Goal: Find specific page/section: Find specific page/section

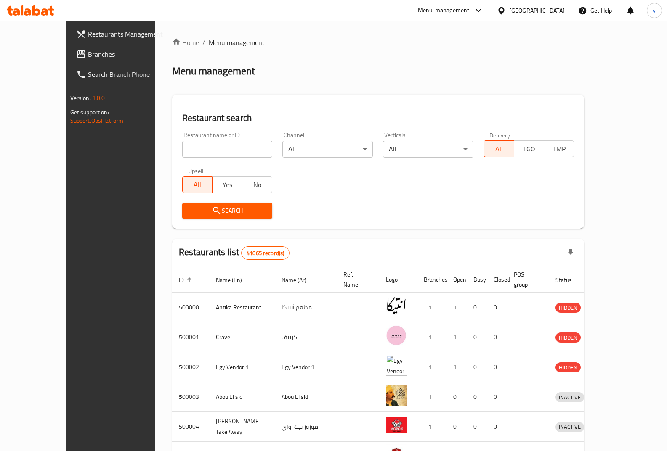
click at [552, 9] on div "[GEOGRAPHIC_DATA]" at bounding box center [537, 10] width 56 height 9
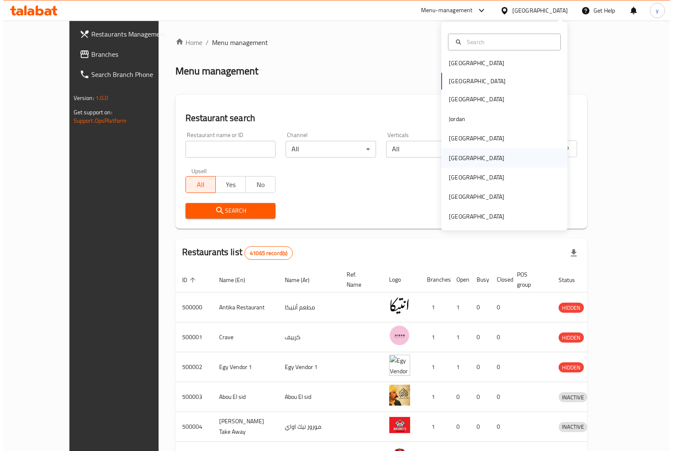
scroll to position [5, 0]
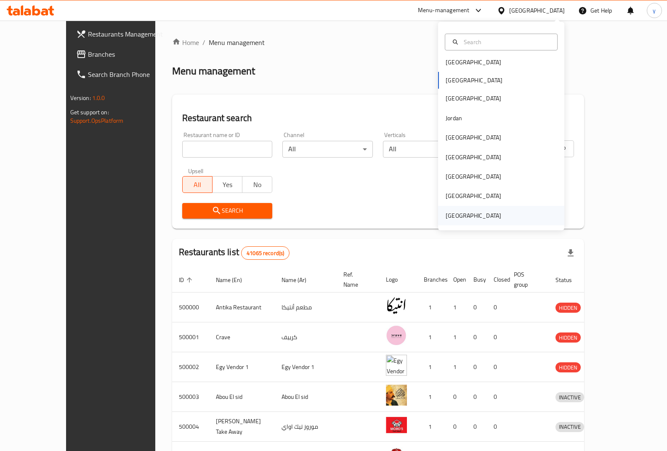
click at [477, 215] on div "[GEOGRAPHIC_DATA]" at bounding box center [473, 215] width 56 height 9
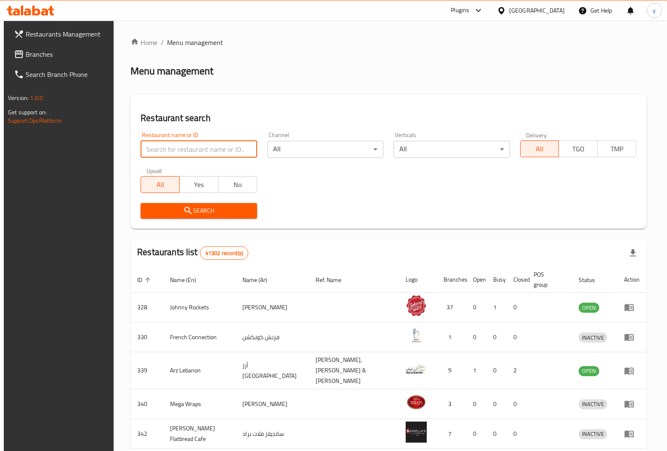
click at [213, 146] on input "search" at bounding box center [198, 149] width 116 height 17
paste input "17744"
type input "17744"
click at [218, 211] on span "Search" at bounding box center [198, 211] width 103 height 11
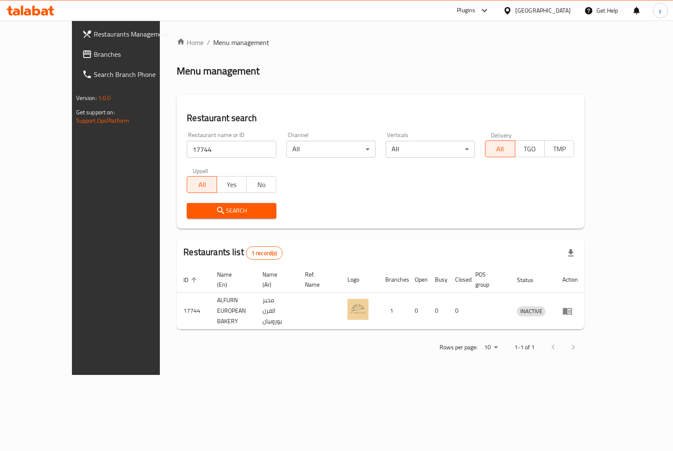
click at [583, 337] on div at bounding box center [563, 347] width 40 height 20
drag, startPoint x: 617, startPoint y: 267, endPoint x: 584, endPoint y: 266, distance: 32.4
click at [584, 266] on div "Restaurants list 1 record(s) ID sorted ascending Name (En) Name (Ar) Ref. Name …" at bounding box center [381, 284] width 408 height 91
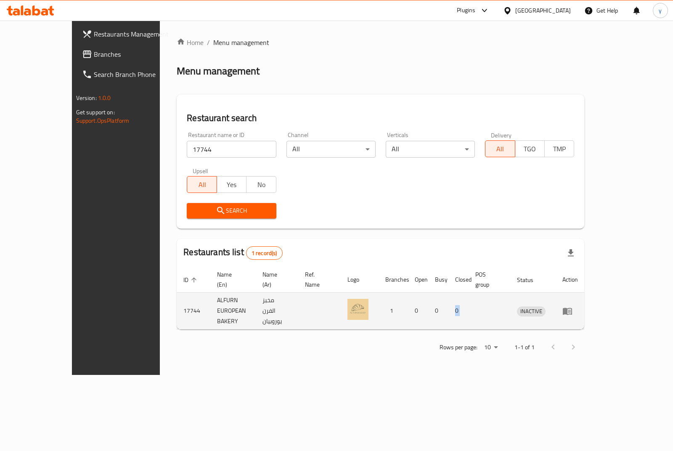
drag, startPoint x: 550, startPoint y: 302, endPoint x: 502, endPoint y: 304, distance: 47.6
click at [502, 304] on tr "17744 ALFURN EUROPEAN BAKERY مخبز الفرن يوروبيان 1 0 0 0 INACTIVE" at bounding box center [381, 311] width 408 height 37
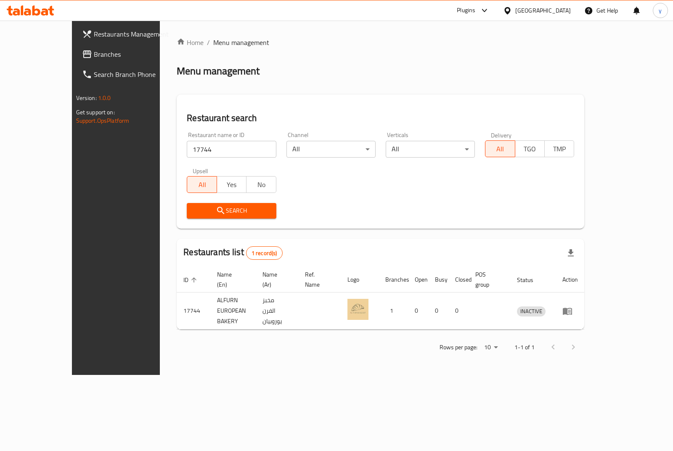
click at [528, 230] on div "Home / Menu management Menu management Restaurant search Restaurant name or ID …" at bounding box center [381, 197] width 408 height 321
click at [583, 337] on div at bounding box center [563, 347] width 40 height 20
click at [246, 249] on div "1 record(s)" at bounding box center [264, 252] width 37 height 13
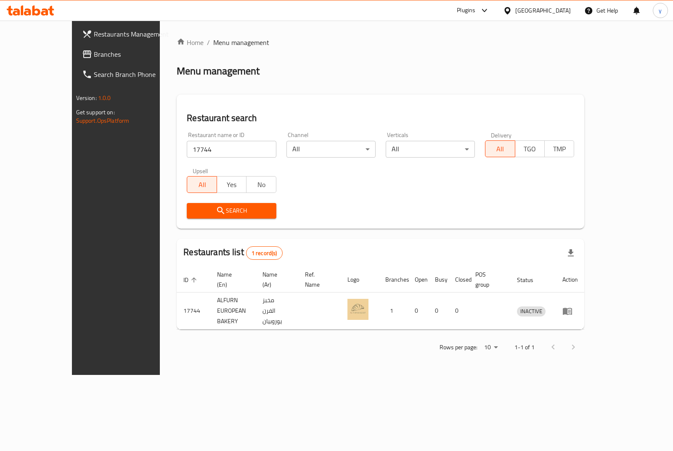
click at [190, 276] on icon "enhanced table" at bounding box center [194, 280] width 8 height 8
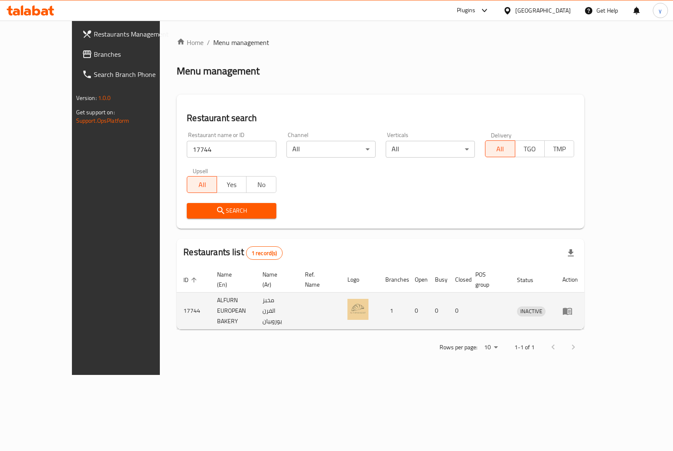
click at [556, 309] on td "INACTIVE" at bounding box center [532, 311] width 45 height 37
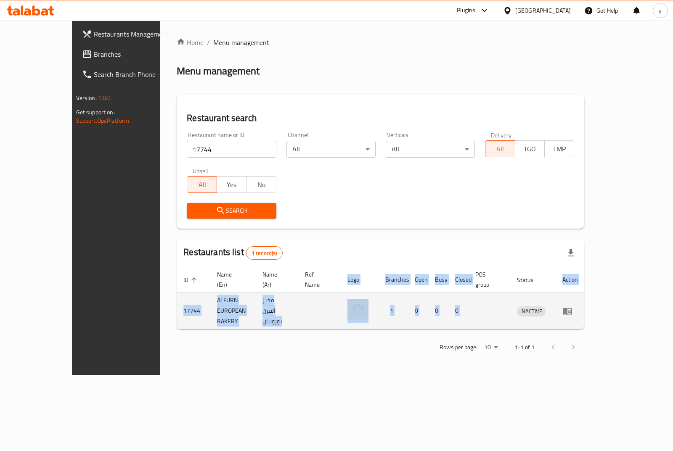
click at [556, 309] on td "INACTIVE" at bounding box center [532, 311] width 45 height 37
drag, startPoint x: 643, startPoint y: 309, endPoint x: 647, endPoint y: 301, distance: 9.0
click at [585, 309] on td "enhanced table" at bounding box center [570, 311] width 29 height 37
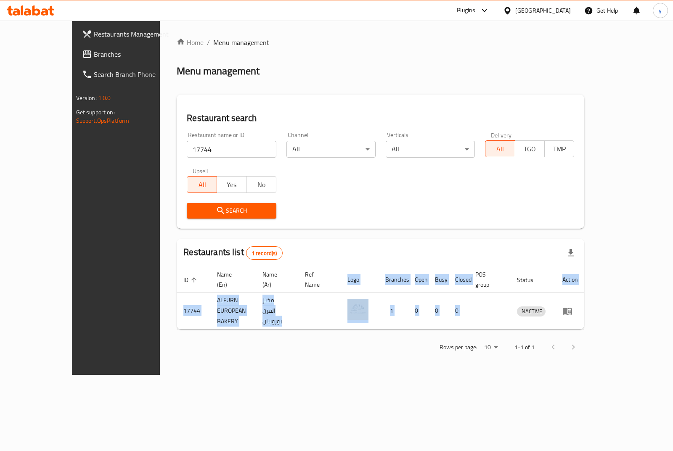
click at [94, 50] on span "Branches" at bounding box center [136, 54] width 84 height 10
